Goal: Understand process/instructions: Learn about a topic

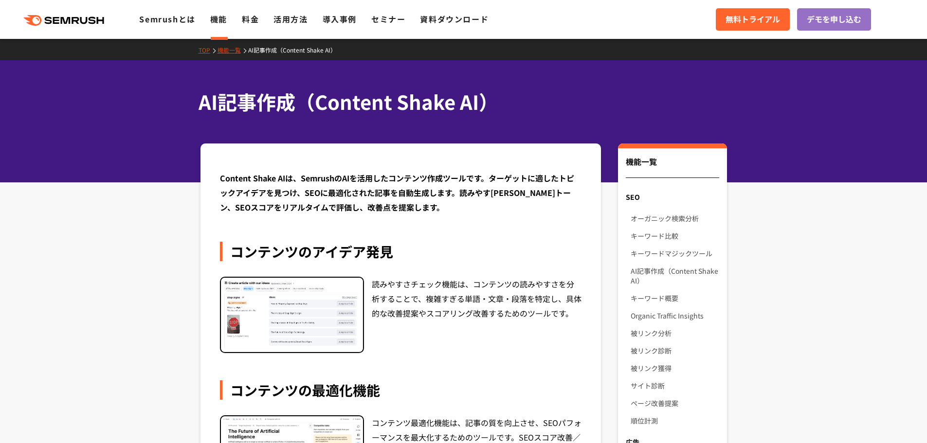
click at [381, 99] on h1 "AI記事作成（Content Shake AI）" at bounding box center [458, 102] width 520 height 29
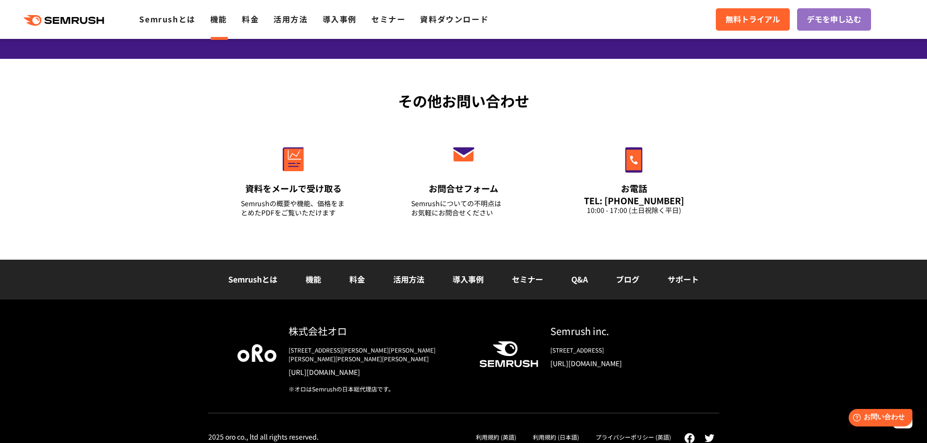
scroll to position [1141, 0]
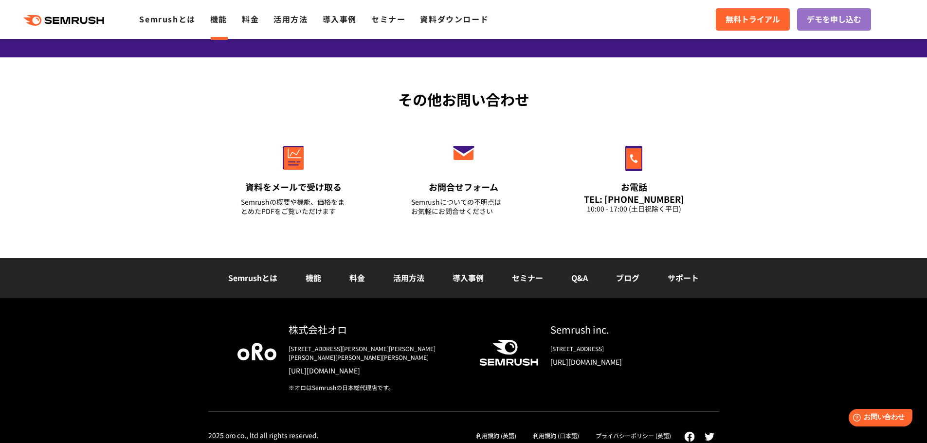
click at [547, 431] on link "利用規約 (日本語)" at bounding box center [556, 435] width 46 height 8
